Goal: Transaction & Acquisition: Subscribe to service/newsletter

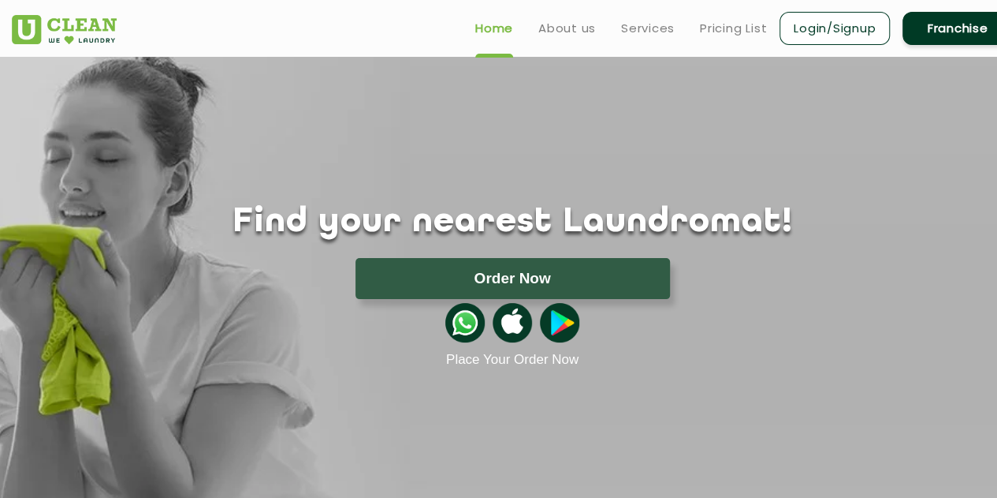
click at [811, 36] on link "Login/Signup" at bounding box center [835, 28] width 110 height 33
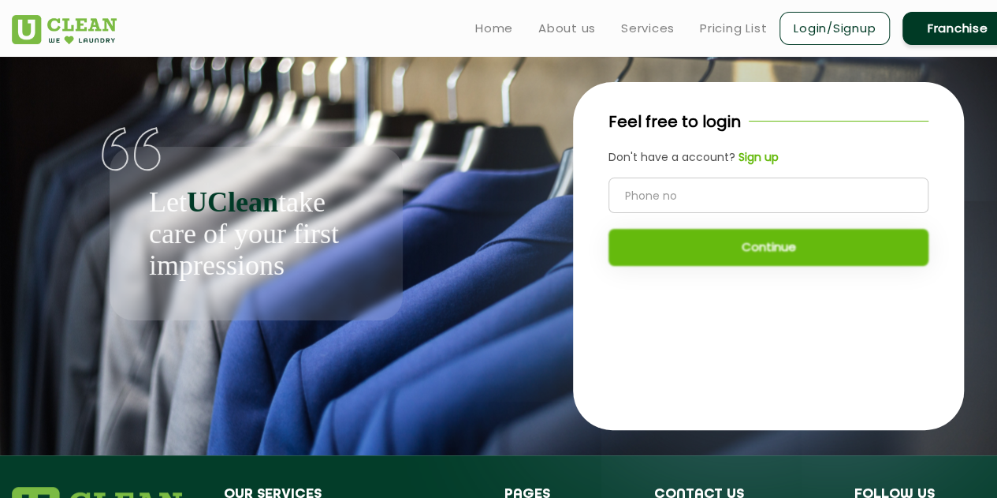
click at [683, 195] on input "tel" at bounding box center [769, 194] width 320 height 35
click at [341, 207] on p "Let UClean take care of your first impressions" at bounding box center [256, 233] width 214 height 95
click at [459, 205] on div "Let UClean take care of your first impressions" at bounding box center [256, 188] width 489 height 263
click at [752, 151] on b "Sign up" at bounding box center [759, 157] width 40 height 16
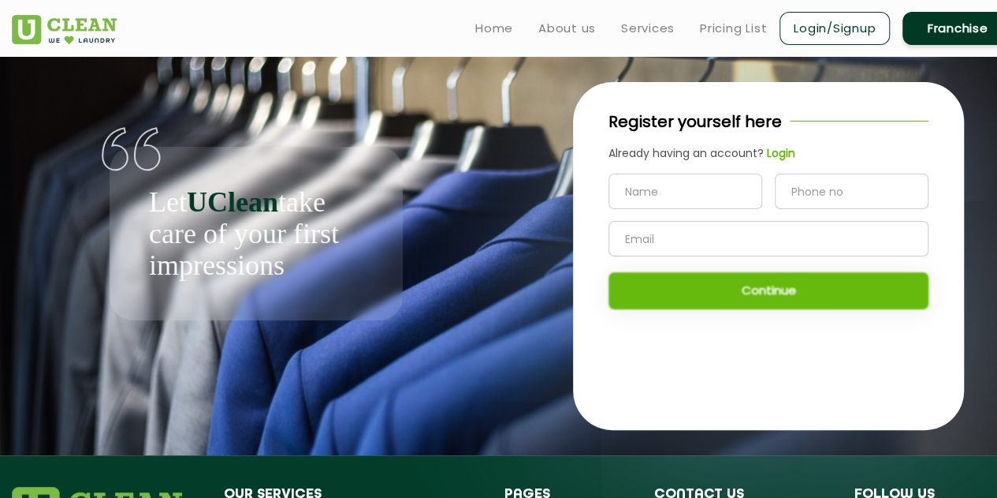
click at [682, 194] on input "text" at bounding box center [686, 190] width 154 height 35
type input "[PERSON_NAME]"
type input "7503323428"
type input "[EMAIL_ADDRESS][DOMAIN_NAME]"
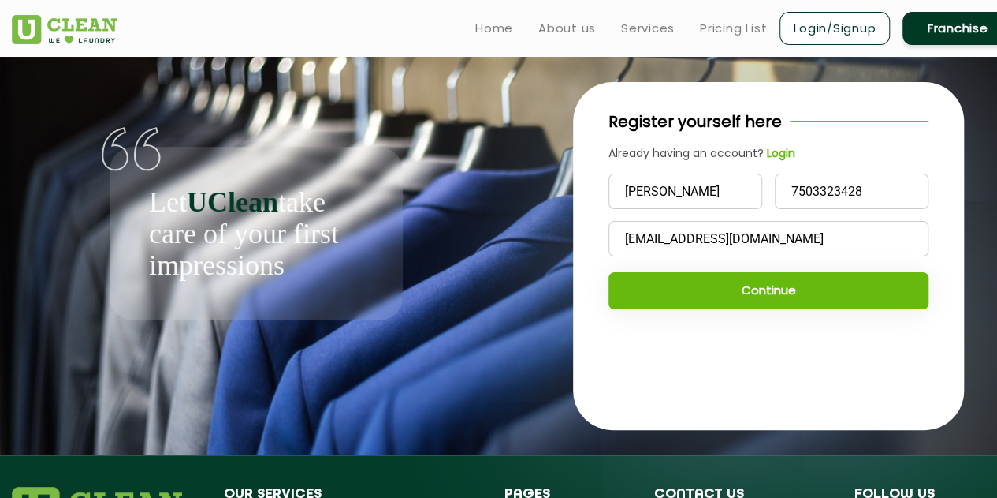
drag, startPoint x: 729, startPoint y: 287, endPoint x: 727, endPoint y: 278, distance: 8.8
click at [729, 286] on button "Continue" at bounding box center [769, 290] width 320 height 37
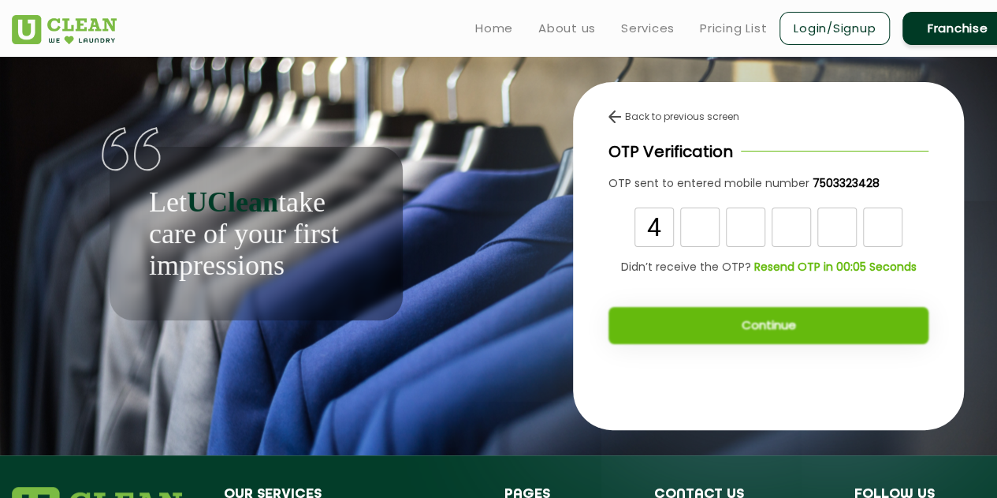
type input "4"
type input "9"
type input "1"
type input "9"
type input "8"
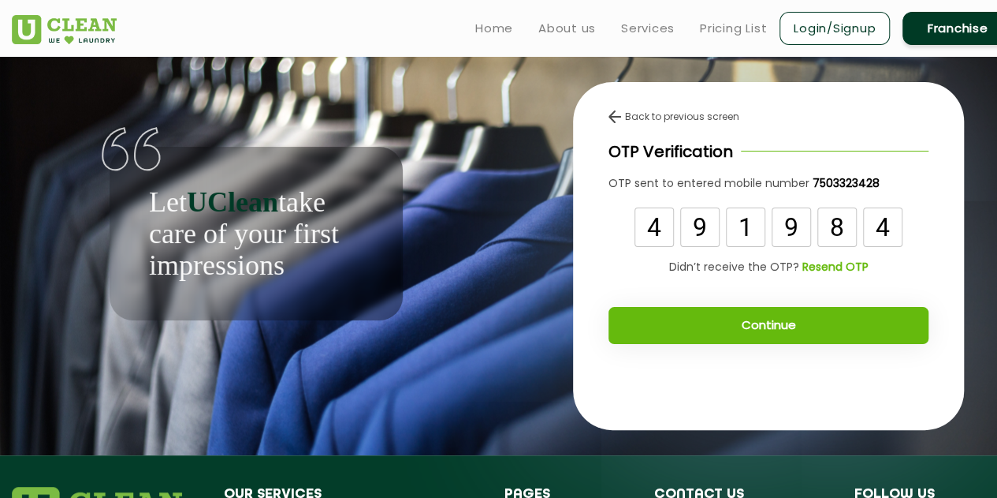
type input "4"
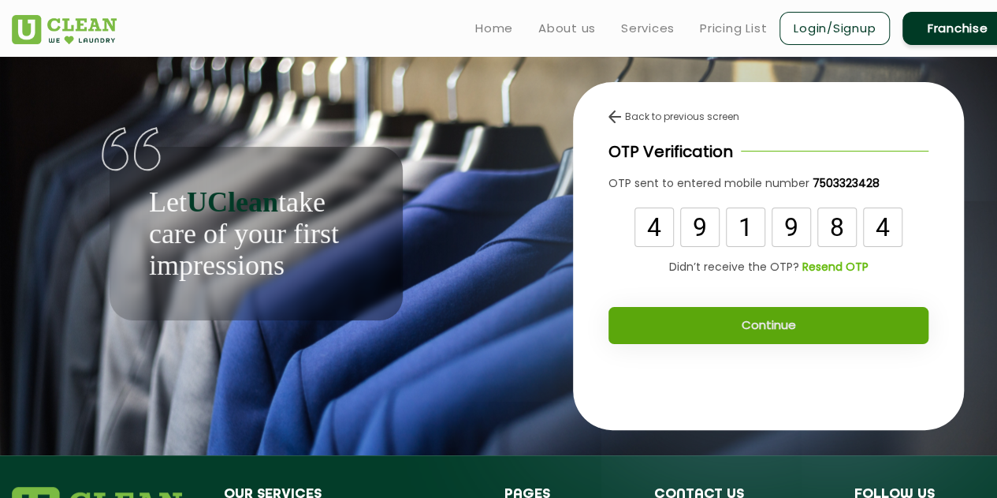
click at [756, 337] on button "Continue" at bounding box center [769, 325] width 320 height 37
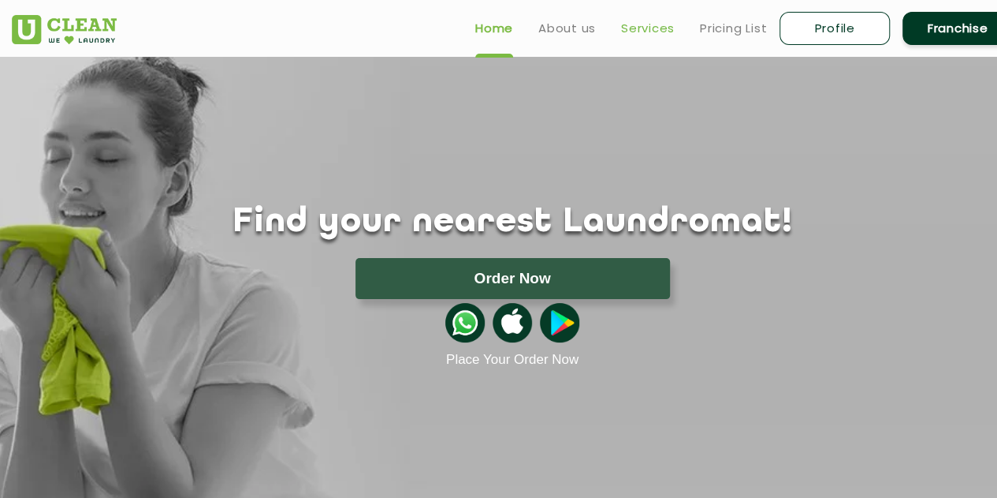
click at [641, 27] on link "Services" at bounding box center [648, 28] width 54 height 19
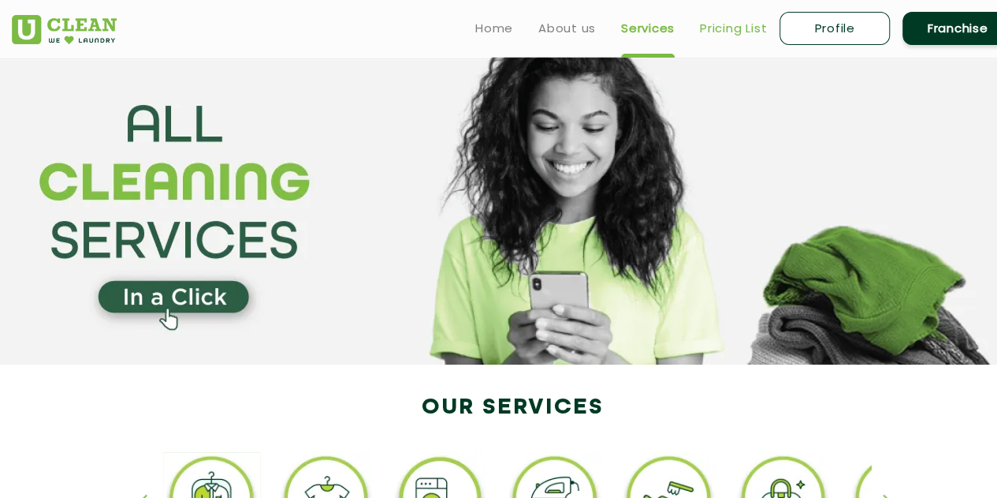
click at [740, 28] on link "Pricing List" at bounding box center [733, 28] width 67 height 19
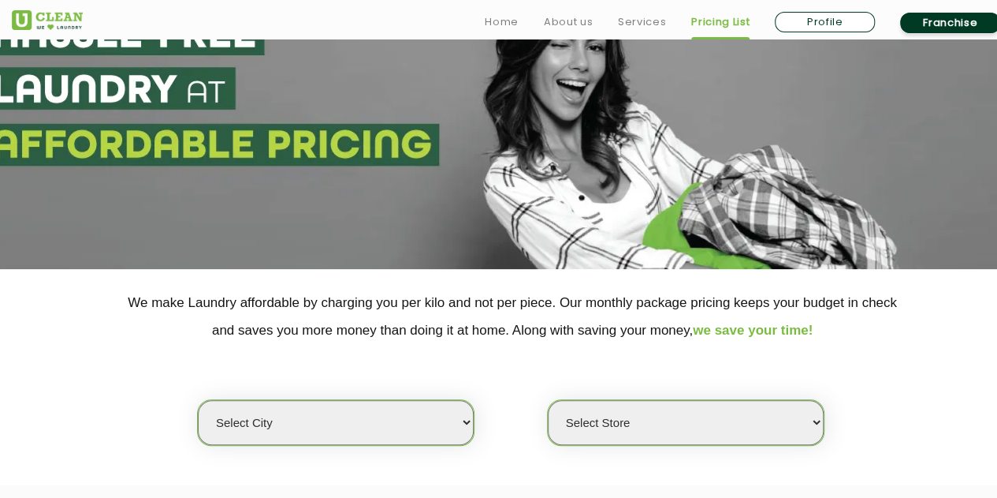
scroll to position [237, 0]
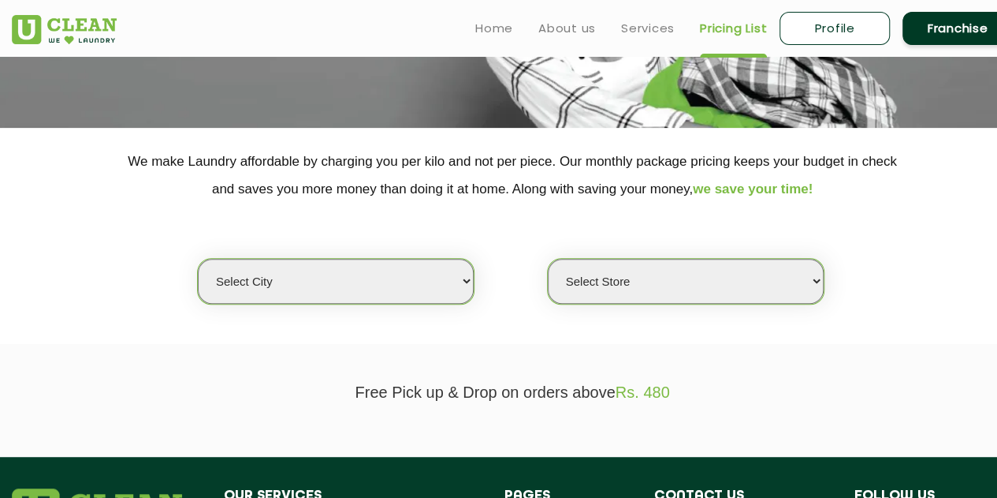
click at [339, 281] on select "Select city Aalo Agartala Agra Ahmedabad Akola Aligarh Alwar - UClean Select Am…" at bounding box center [336, 281] width 276 height 45
select select "1"
click at [198, 259] on select "Select city Aalo Agartala Agra Ahmedabad Akola Aligarh Alwar - UClean Select Am…" at bounding box center [336, 281] width 276 height 45
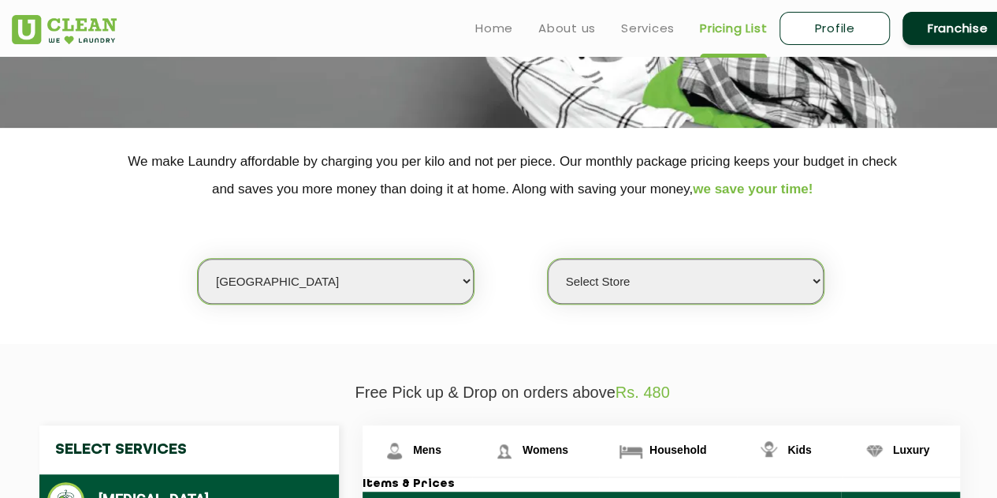
click at [623, 278] on select "Select Store UClean Vasant Kunj UClean Greater Kailash 2 UClean Dwarka UClean R…" at bounding box center [686, 281] width 276 height 45
select select "547"
click at [548, 259] on select "Select Store UClean Vasant Kunj UClean Greater Kailash 2 UClean Dwarka UClean R…" at bounding box center [686, 281] width 276 height 45
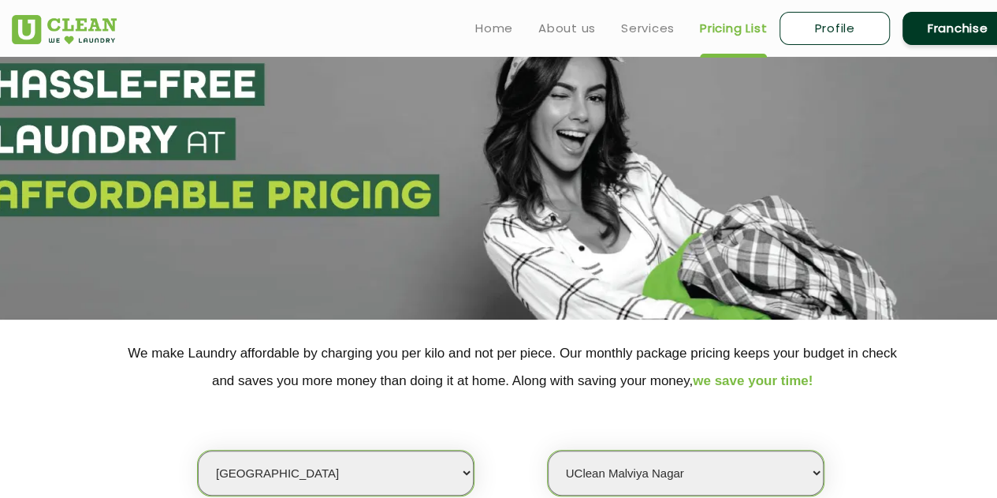
scroll to position [0, 0]
